Goal: Find contact information: Find contact information

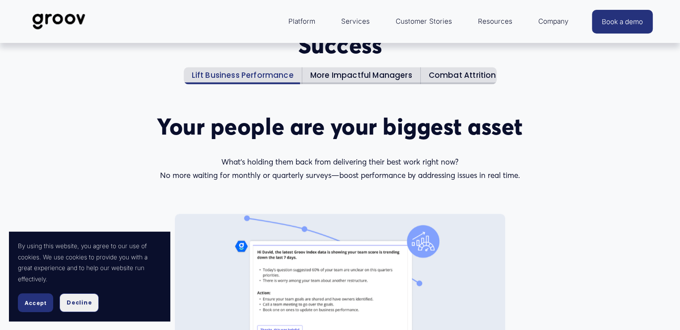
scroll to position [1158, 0]
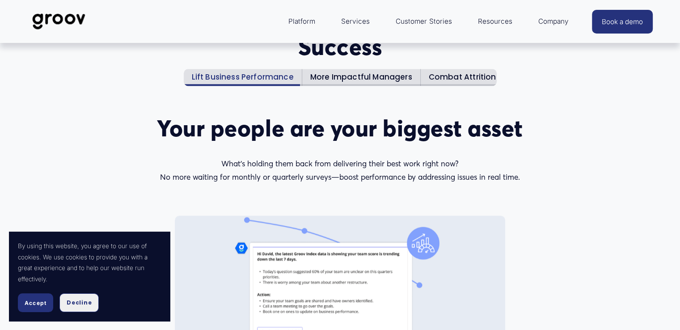
click at [86, 298] on button "Decline" at bounding box center [78, 302] width 39 height 19
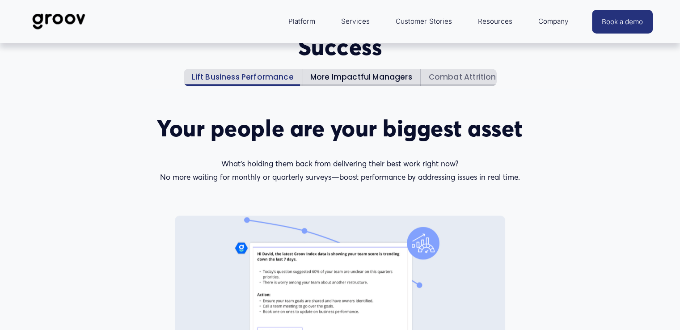
scroll to position [0, 2]
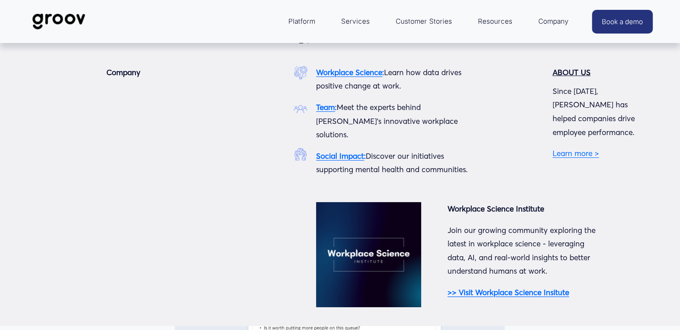
click at [575, 72] on strong "ABOUT US" at bounding box center [571, 71] width 38 height 9
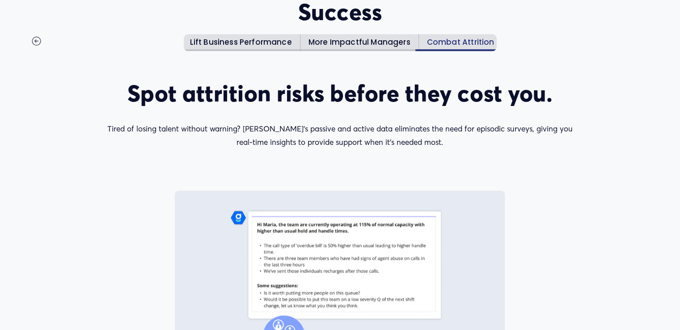
scroll to position [4978, 0]
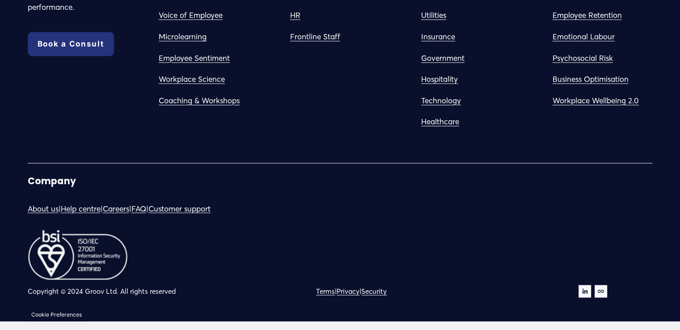
click at [386, 291] on link "Security" at bounding box center [373, 291] width 25 height 13
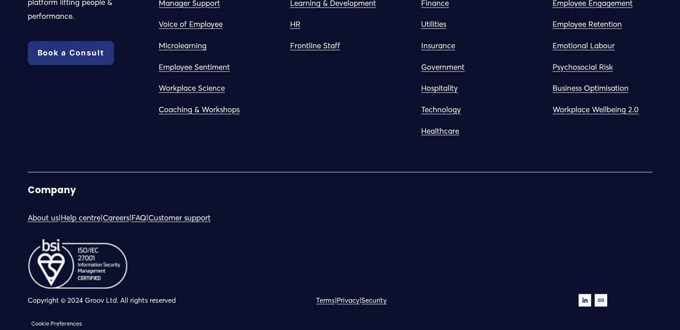
scroll to position [1573, 0]
click at [317, 297] on link "Terms" at bounding box center [325, 300] width 19 height 13
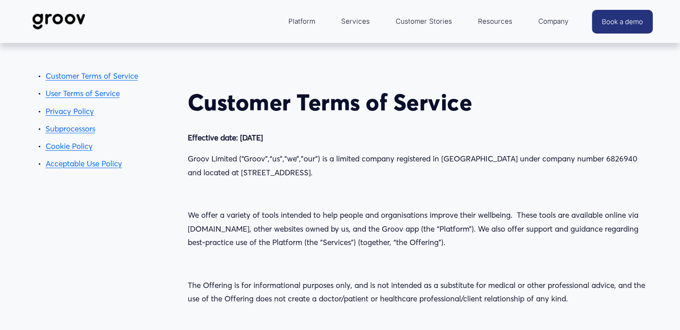
scroll to position [2545, 0]
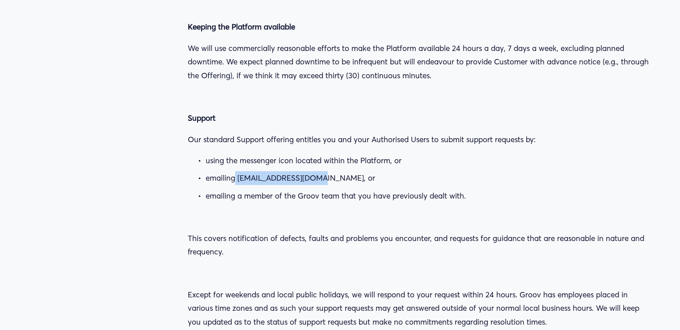
drag, startPoint x: 236, startPoint y: 163, endPoint x: 319, endPoint y: 167, distance: 83.6
click at [319, 171] on p "emailing support@groovnow.com, or" at bounding box center [429, 178] width 447 height 14
copy p "support@groovnow.com"
drag, startPoint x: 0, startPoint y: 226, endPoint x: 276, endPoint y: 228, distance: 275.7
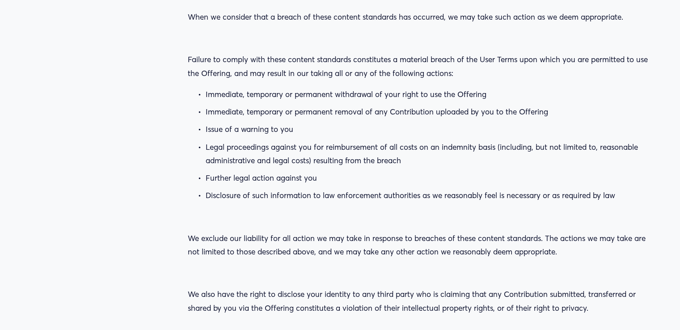
scroll to position [22927, 0]
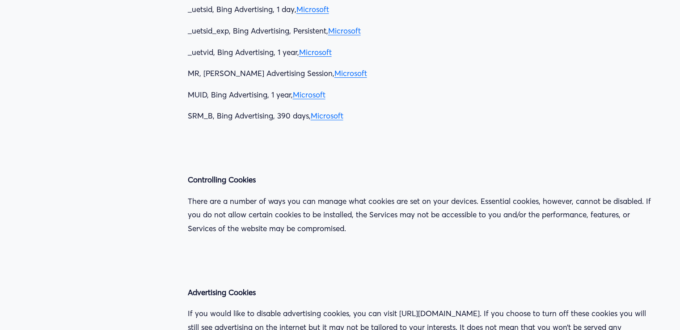
scroll to position [21191, 0]
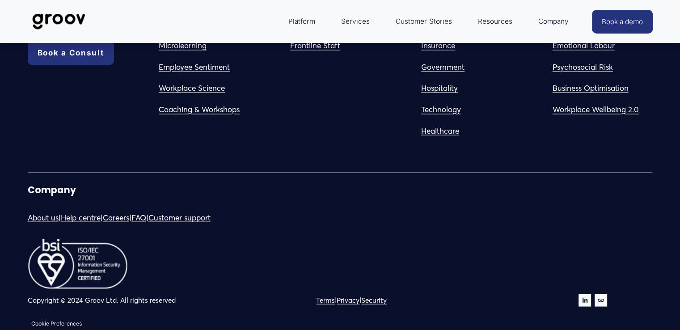
click at [576, 297] on div "The workplace science platform lifting people & performance. Book a Consult Com…" at bounding box center [340, 117] width 680 height 380
click at [583, 304] on use "LinkedIn" at bounding box center [584, 300] width 13 height 13
